Goal: Find specific fact: Find specific fact

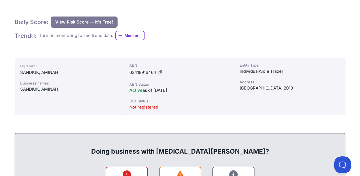
scroll to position [91, 0]
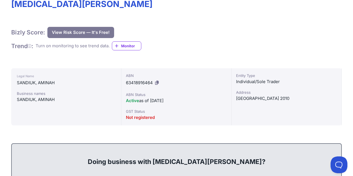
click at [43, 84] on div "SANDIUK, AMINAH" at bounding box center [66, 83] width 99 height 7
copy div "AMINAH"
click at [18, 84] on div "SANDIUK, AMINAH" at bounding box center [66, 83] width 99 height 7
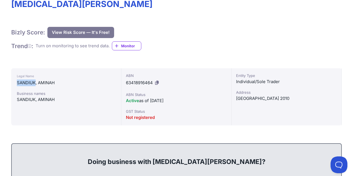
copy div "SANDIUK"
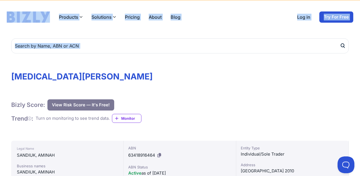
scroll to position [4, 0]
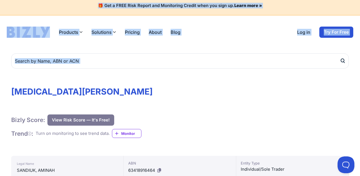
drag, startPoint x: 9, startPoint y: 1, endPoint x: 40, endPoint y: 6, distance: 31.8
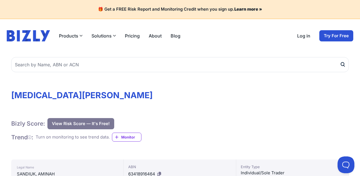
click at [14, 94] on h1 "[MEDICAL_DATA][PERSON_NAME]" at bounding box center [179, 95] width 337 height 10
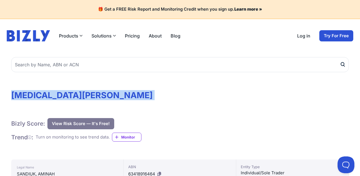
click at [14, 94] on h1 "[MEDICAL_DATA][PERSON_NAME]" at bounding box center [179, 95] width 337 height 10
copy div "[MEDICAL_DATA][PERSON_NAME]"
